Goal: Check status: Check status

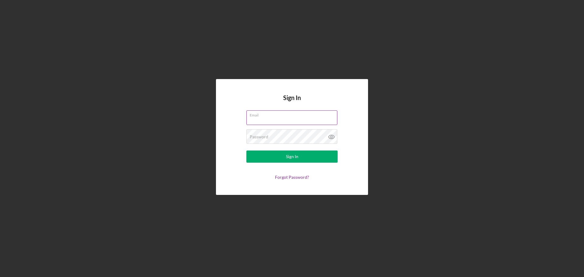
click at [269, 114] on div "Email" at bounding box center [291, 117] width 91 height 15
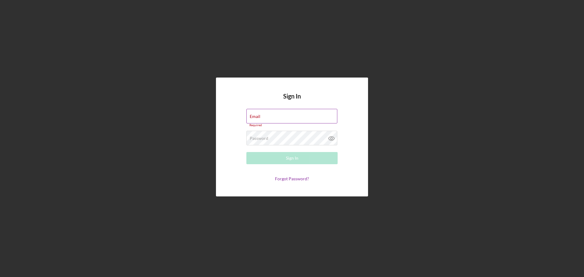
click at [281, 121] on input "Email" at bounding box center [291, 116] width 91 height 15
type input "[EMAIL_ADDRESS][DOMAIN_NAME]"
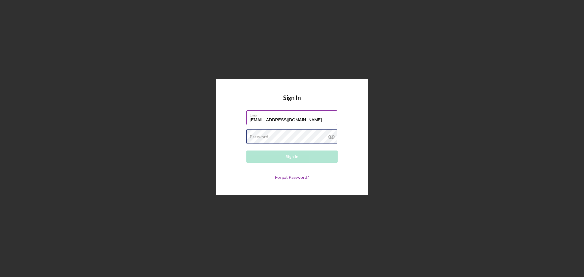
click at [300, 135] on div "Password Required" at bounding box center [291, 136] width 91 height 15
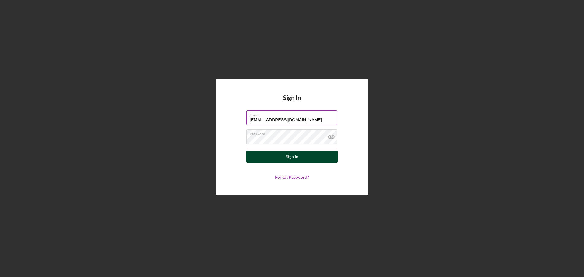
click at [291, 156] on div "Sign In" at bounding box center [292, 156] width 12 height 12
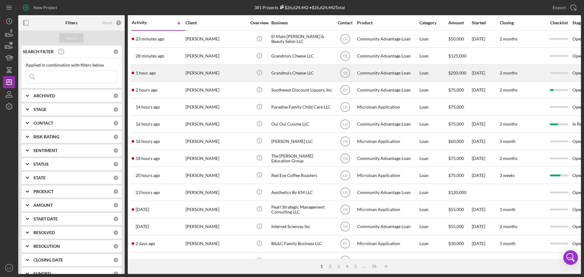
click at [284, 72] on div "Grandma's Cheese LLC" at bounding box center [301, 73] width 61 height 16
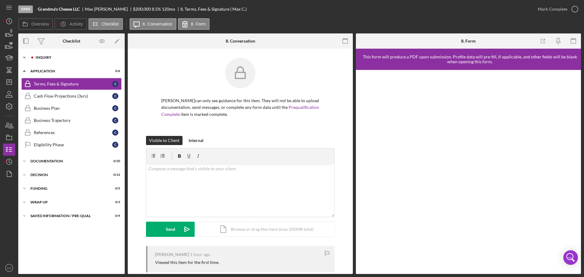
click at [24, 56] on icon "Icon/Expander" at bounding box center [24, 57] width 12 height 12
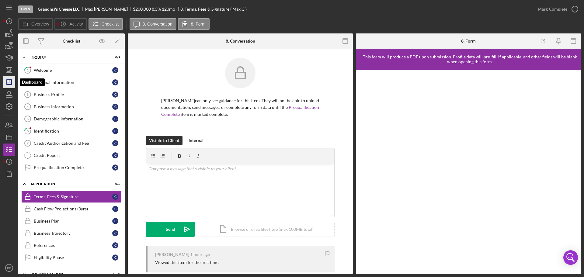
click at [9, 82] on line "button" at bounding box center [9, 82] width 5 height 0
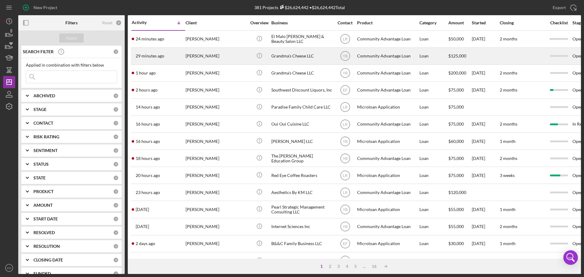
click at [287, 55] on div "Grandma's Cheese LLC" at bounding box center [301, 56] width 61 height 16
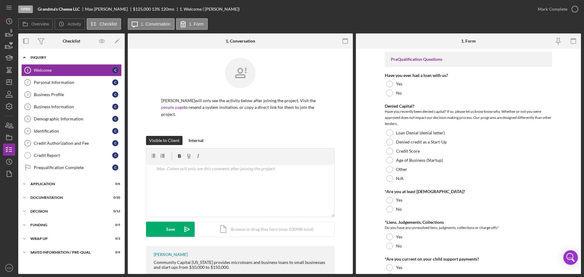
click at [23, 57] on icon "Icon/Expander" at bounding box center [24, 57] width 12 height 12
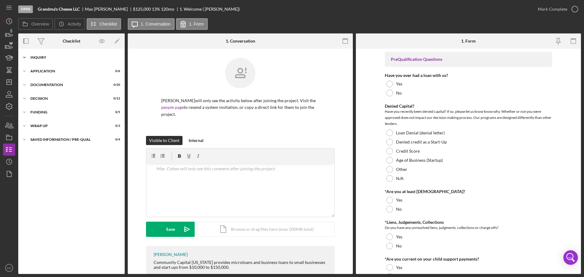
click at [24, 57] on icon "Icon/Expander" at bounding box center [24, 57] width 12 height 12
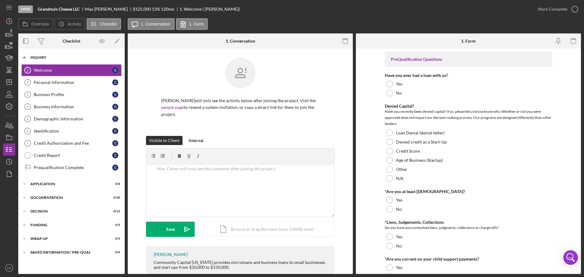
click at [28, 57] on icon "Icon/Expander" at bounding box center [24, 57] width 12 height 12
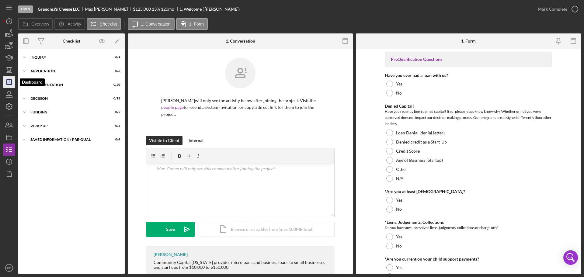
click at [12, 83] on polygon "button" at bounding box center [9, 82] width 5 height 5
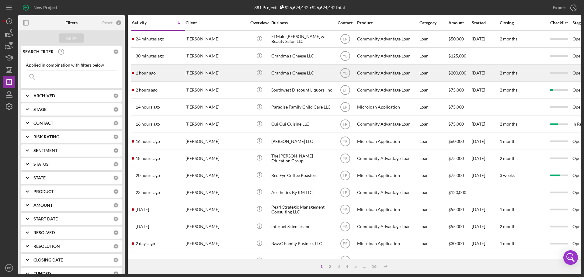
click at [287, 73] on div "Grandma's Cheese LLC" at bounding box center [301, 73] width 61 height 16
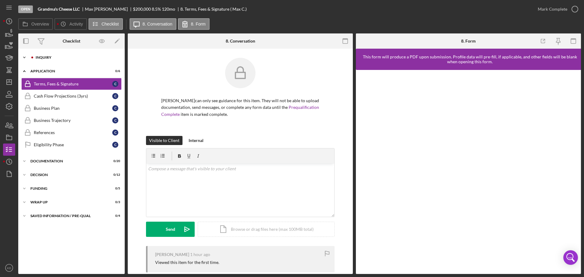
click at [24, 56] on icon "Icon/Expander" at bounding box center [24, 57] width 12 height 12
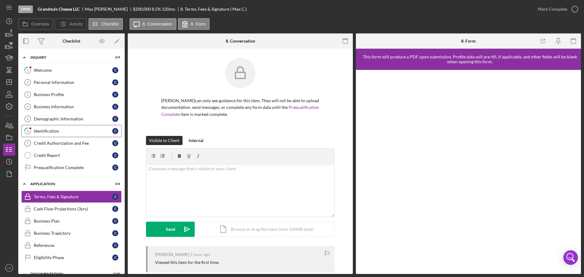
click at [40, 129] on div "Identification" at bounding box center [73, 131] width 78 height 5
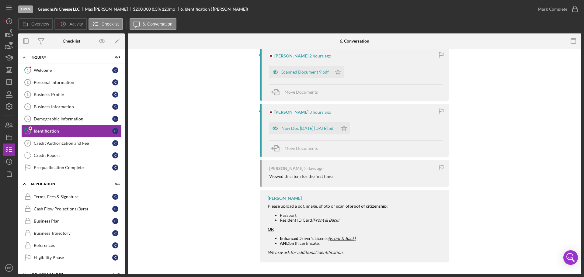
scroll to position [121, 0]
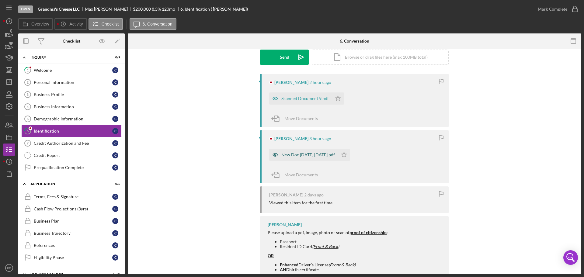
click at [302, 154] on div "New Doc [DATE] [DATE].pdf" at bounding box center [307, 154] width 53 height 5
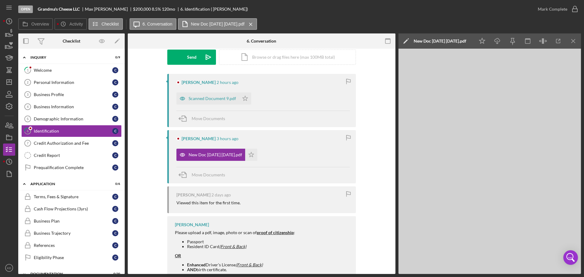
scroll to position [94, 0]
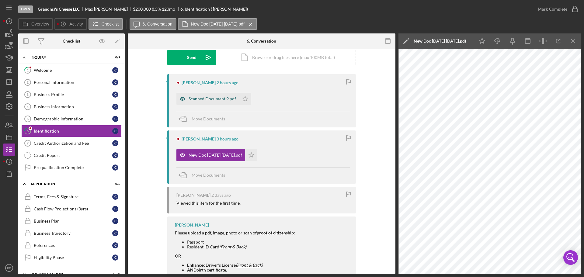
click at [217, 99] on div "Scanned Document 9.pdf" at bounding box center [211, 98] width 47 height 5
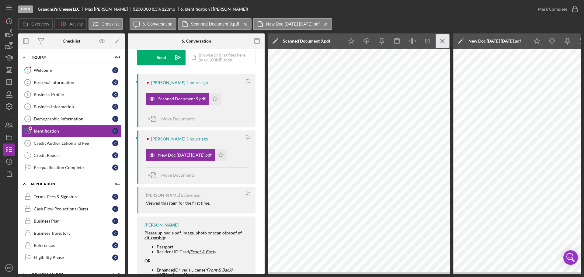
click at [441, 41] on icon "Icon/Menu Close" at bounding box center [443, 41] width 14 height 14
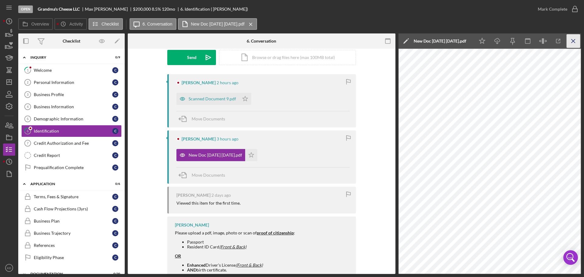
click at [572, 43] on icon "Icon/Menu Close" at bounding box center [573, 41] width 14 height 14
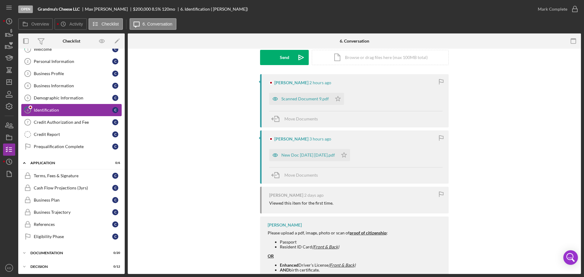
scroll to position [0, 0]
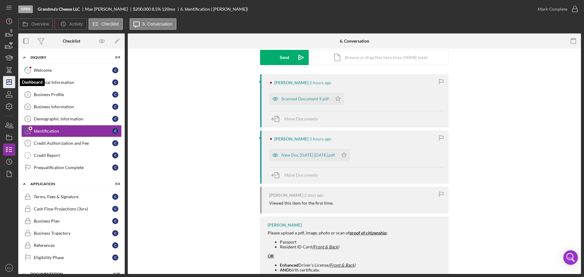
click at [10, 81] on icon "Icon/Dashboard" at bounding box center [9, 81] width 15 height 15
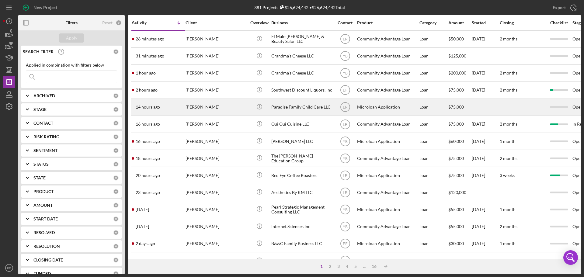
click at [297, 109] on div "Paradise Family Child Care LLC" at bounding box center [301, 107] width 61 height 16
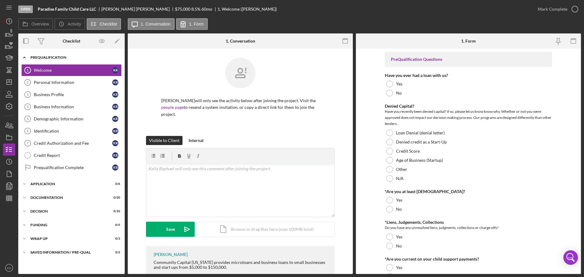
click at [24, 57] on polyline at bounding box center [24, 57] width 2 height 1
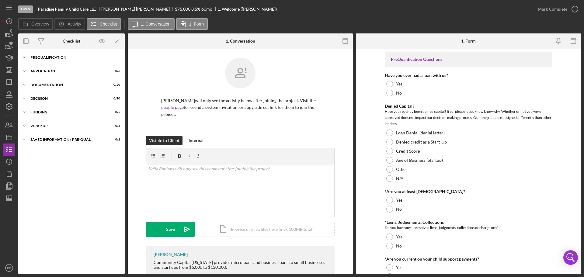
click at [24, 57] on icon "Icon/Expander" at bounding box center [24, 57] width 12 height 12
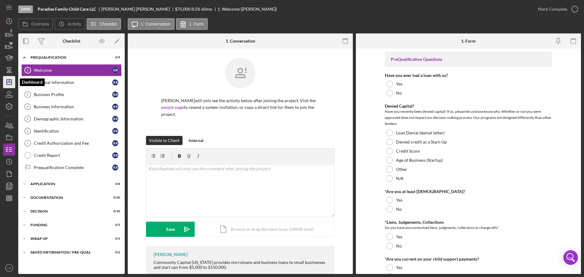
click at [10, 82] on line "button" at bounding box center [9, 82] width 5 height 0
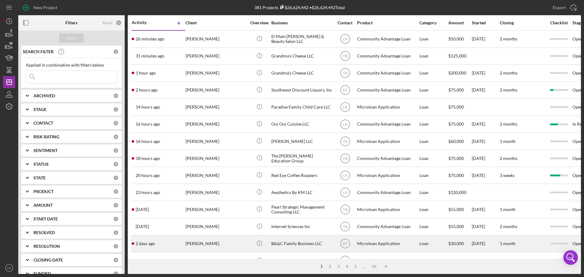
click at [294, 244] on div "B&&C Family Business LLC" at bounding box center [301, 244] width 61 height 16
